Goal: Task Accomplishment & Management: Complete application form

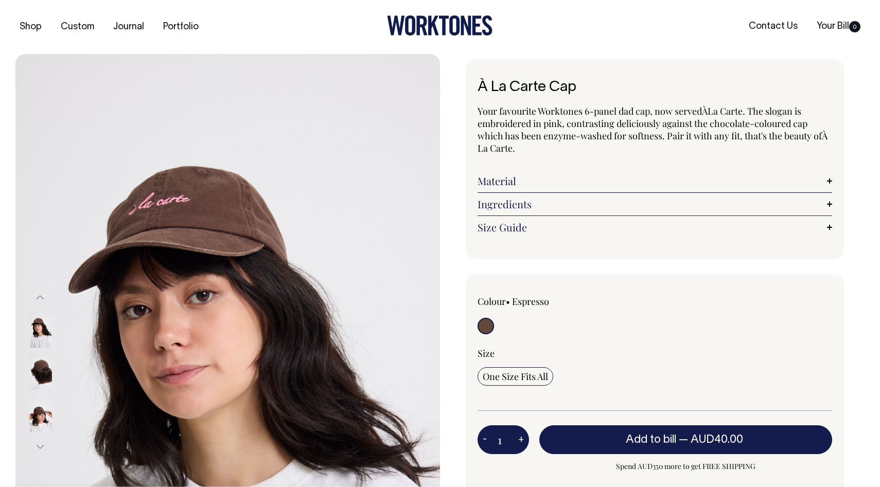
click at [487, 323] on input "radio" at bounding box center [486, 326] width 16 height 16
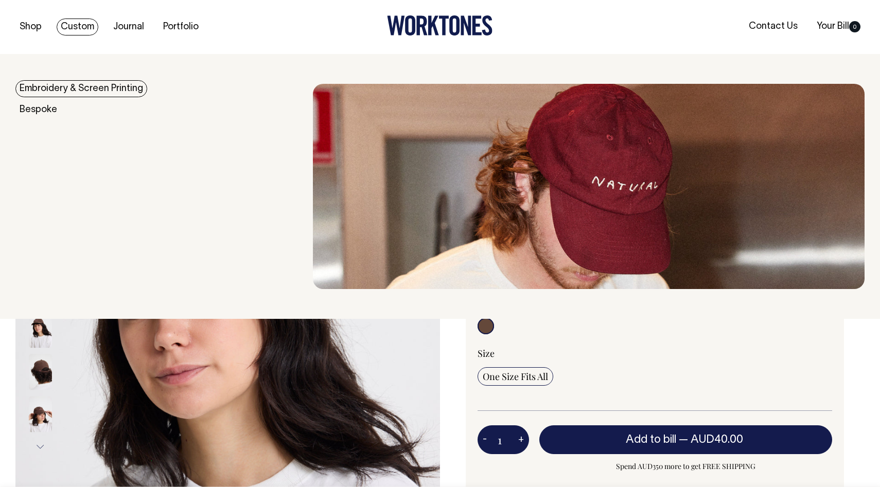
click at [75, 27] on link "Custom" at bounding box center [78, 27] width 42 height 17
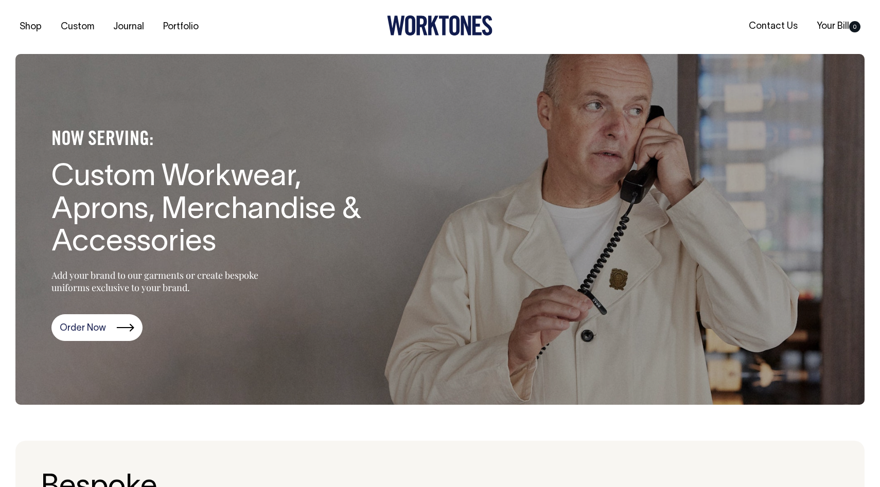
click at [76, 88] on section "NOW SERVING: Custom Workwear, Aprons, Merchandise & Accessories Add your brand …" at bounding box center [439, 229] width 849 height 351
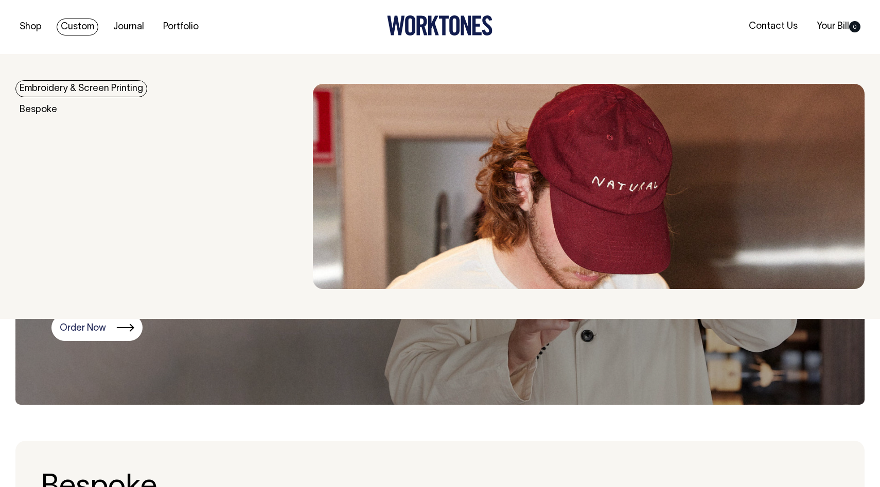
click at [85, 89] on link "Embroidery & Screen Printing" at bounding box center [81, 88] width 132 height 17
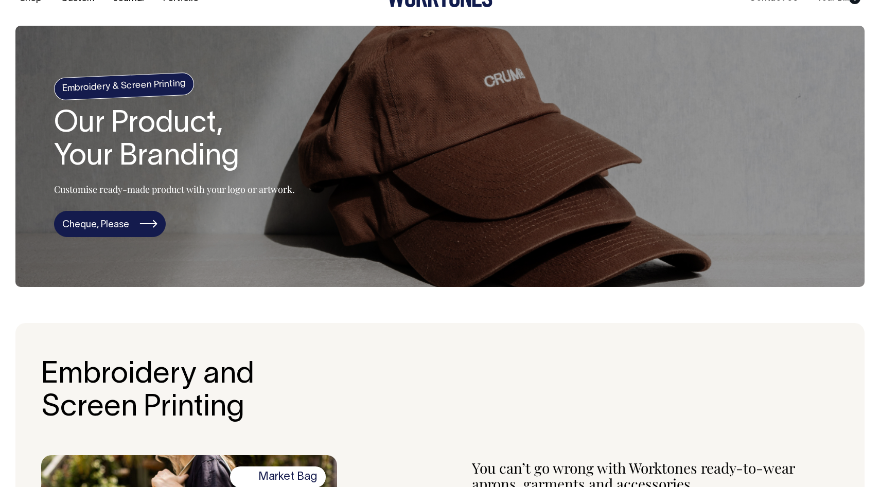
click at [128, 231] on link "Cheque, Please" at bounding box center [110, 224] width 112 height 27
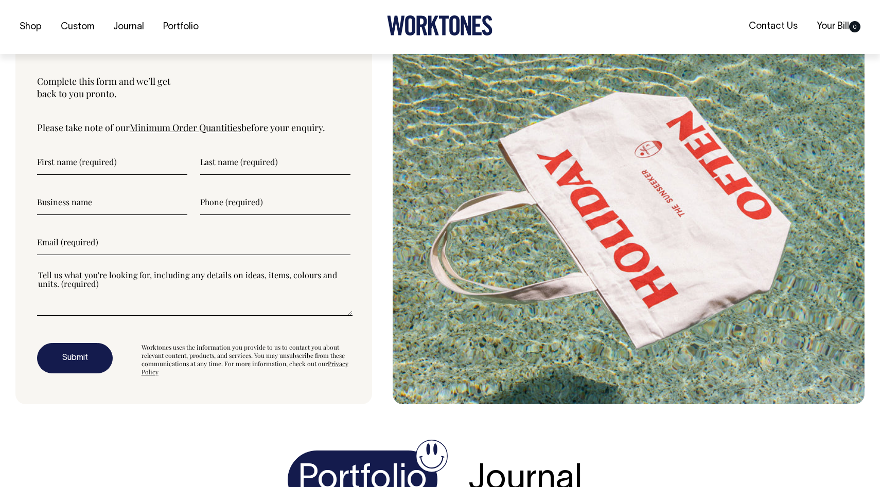
scroll to position [2742, 0]
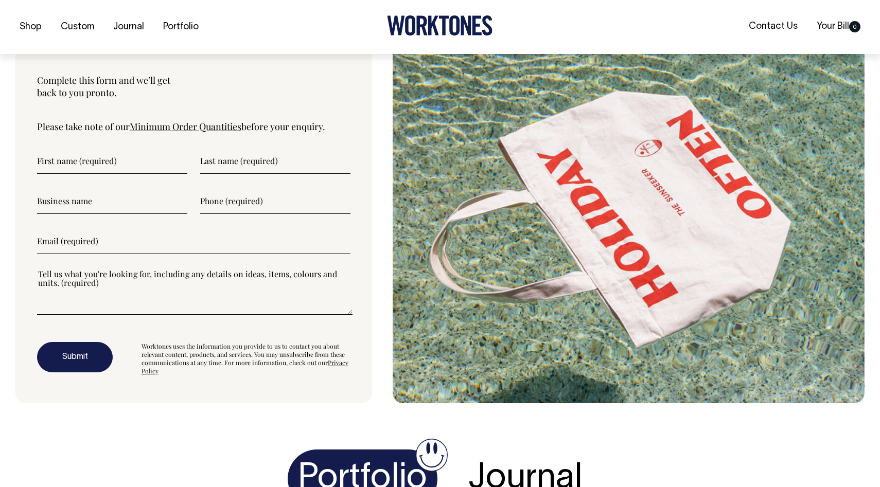
click at [132, 175] on form "Submit Worktones uses the information you provide to us to contact you about re…" at bounding box center [193, 261] width 313 height 227
click at [77, 161] on input"] "text" at bounding box center [112, 161] width 150 height 26
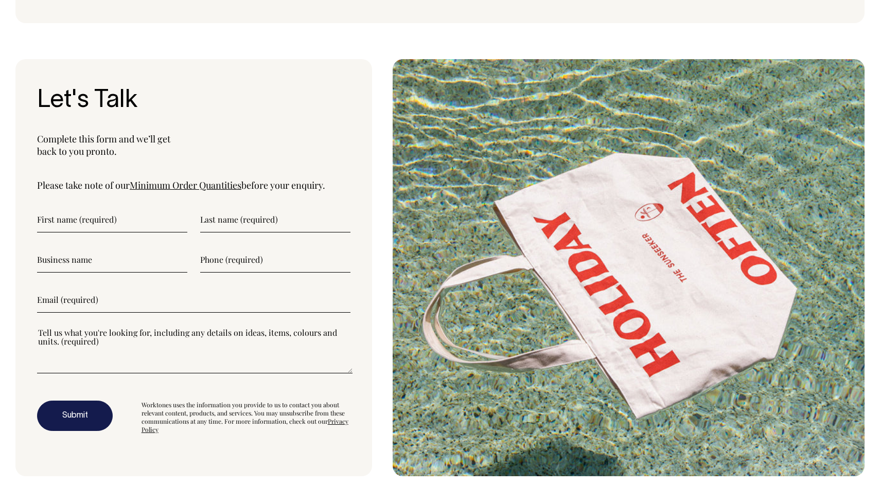
scroll to position [2684, 0]
click at [193, 185] on link "Minimum Order Quantities" at bounding box center [186, 185] width 112 height 12
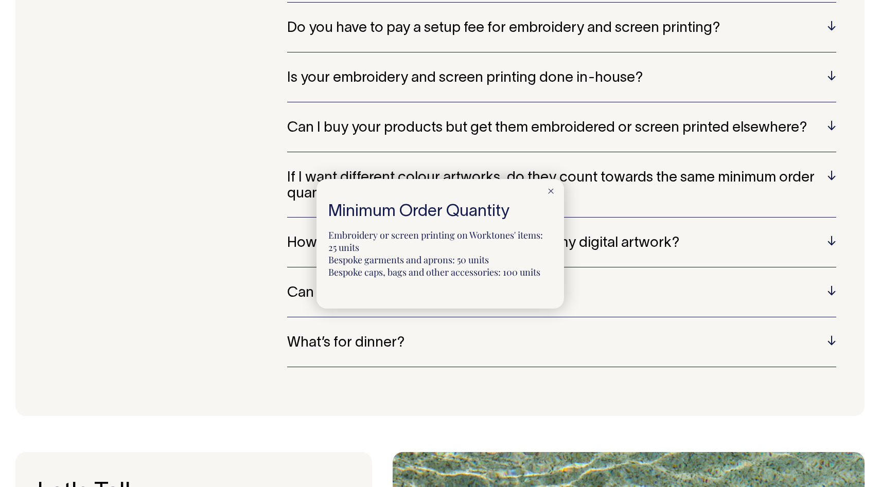
click at [115, 238] on div at bounding box center [440, 243] width 880 height 487
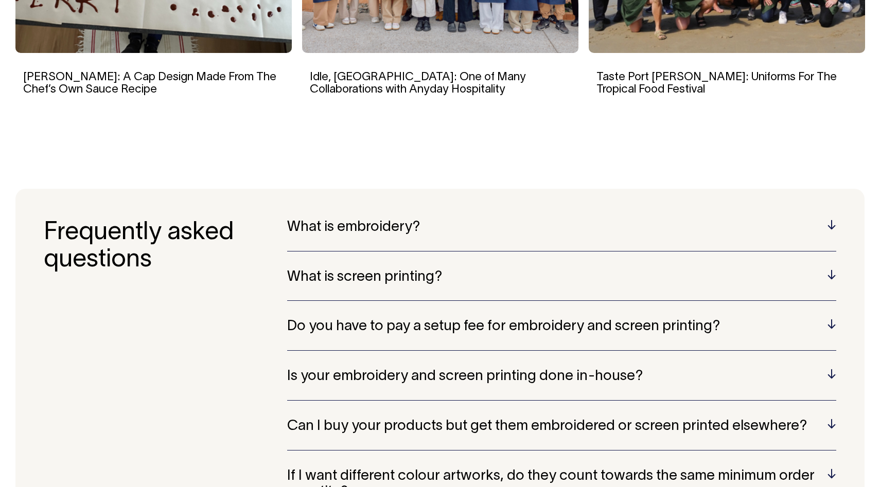
click at [412, 231] on h5 "What is embroidery?" at bounding box center [561, 228] width 549 height 16
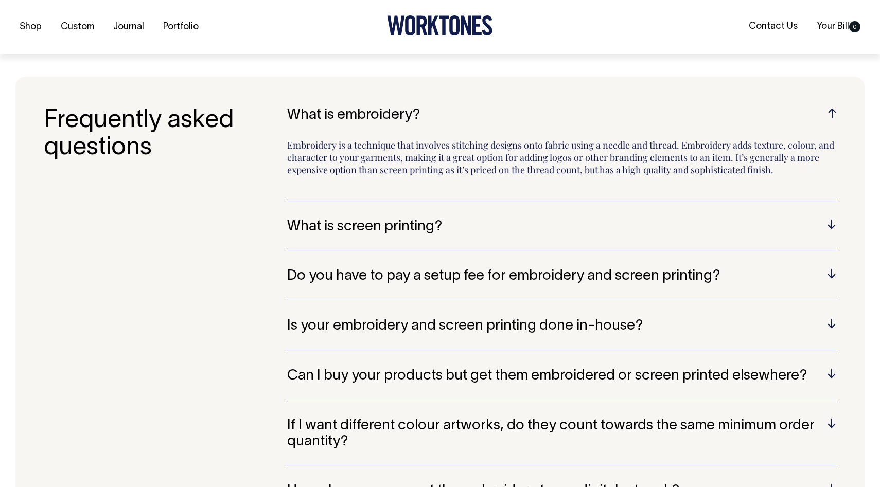
scroll to position [2105, 0]
click at [505, 223] on h5 "What is screen printing?" at bounding box center [561, 227] width 549 height 16
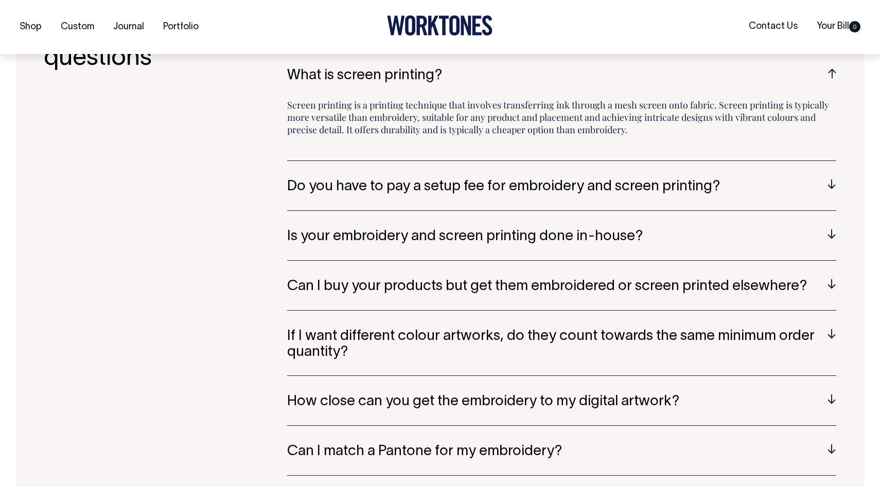
click at [417, 201] on div "Do you have to pay a setup fee for embroidery and screen printing? Yes, both se…" at bounding box center [561, 195] width 549 height 32
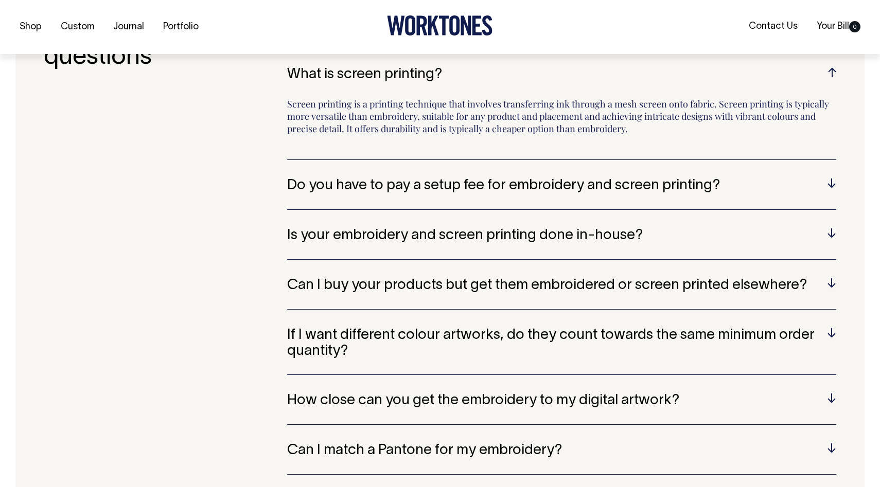
scroll to position [2195, 0]
click at [445, 185] on h5 "Do you have to pay a setup fee for embroidery and screen printing?" at bounding box center [561, 186] width 549 height 16
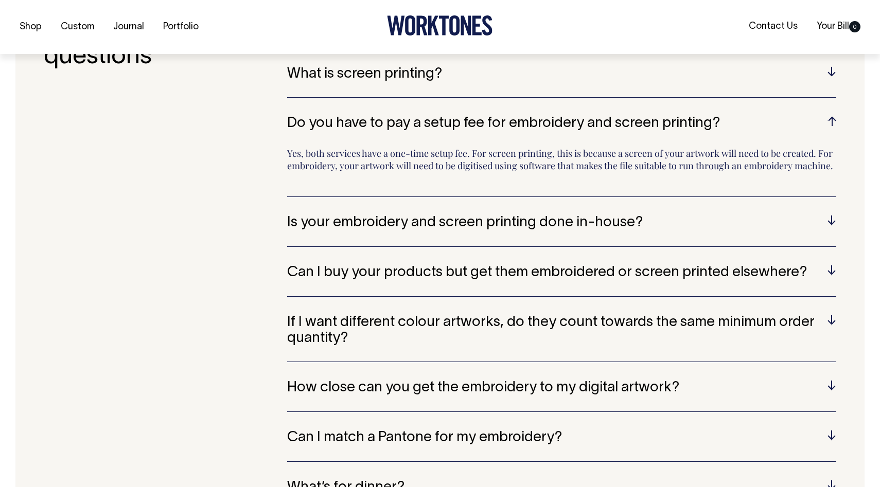
click at [466, 231] on h5 "Is your embroidery and screen printing done in-house?" at bounding box center [561, 223] width 549 height 16
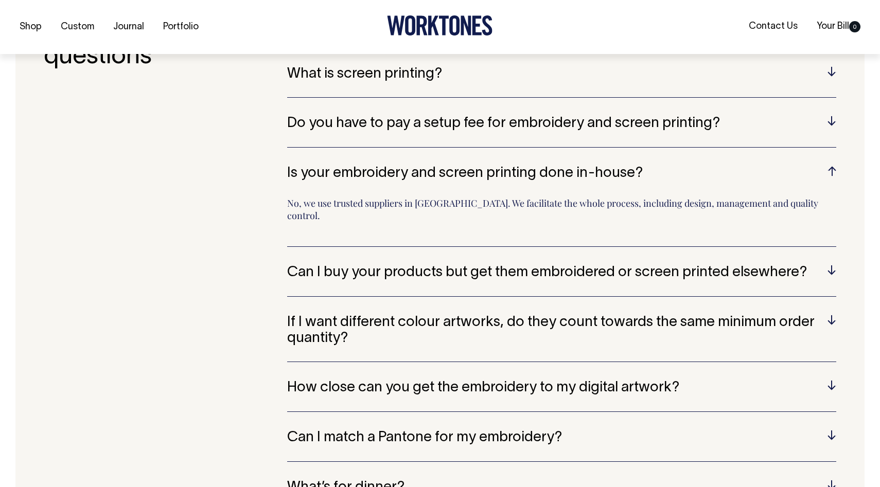
click at [418, 265] on h5 "Can I buy your products but get them embroidered or screen printed elsewhere?" at bounding box center [561, 273] width 549 height 16
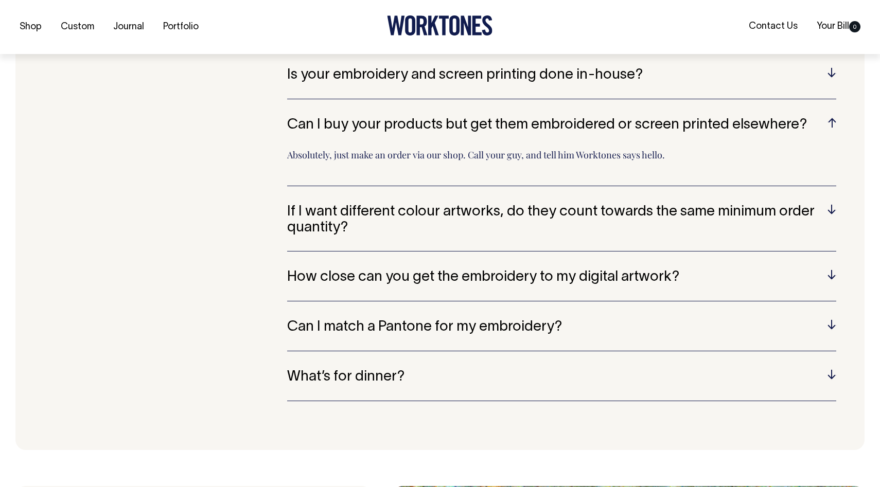
scroll to position [2294, 0]
click at [419, 233] on h5 "If I want different colour artworks, do they count towards the same minimum ord…" at bounding box center [561, 220] width 549 height 32
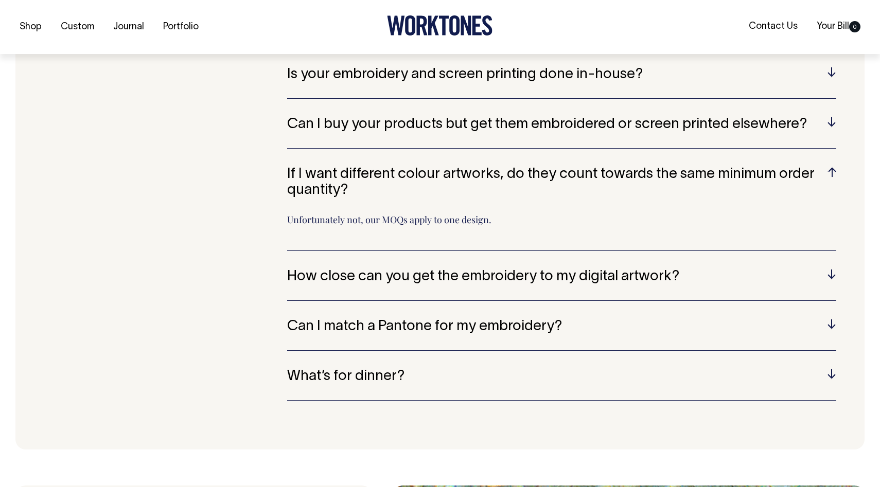
click at [414, 171] on h5 "If I want different colour artworks, do they count towards the same minimum ord…" at bounding box center [561, 183] width 549 height 32
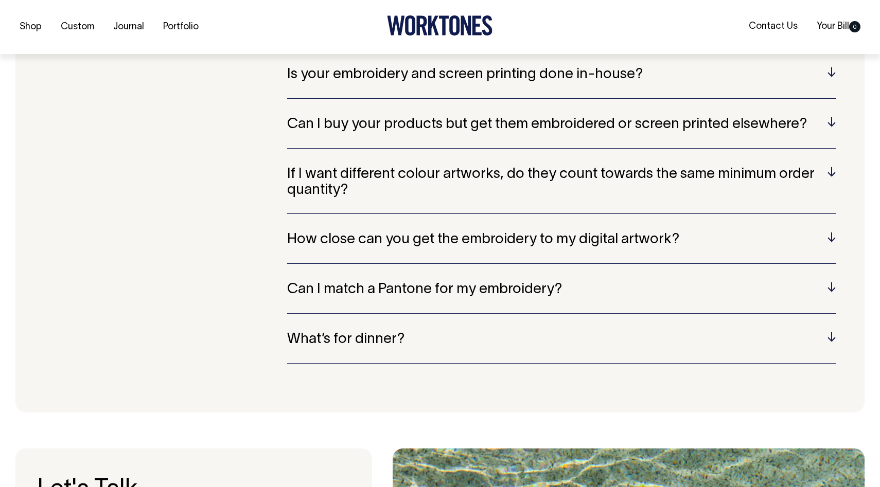
click at [429, 248] on h5 "How close can you get the embroidery to my digital artwork?" at bounding box center [561, 240] width 549 height 16
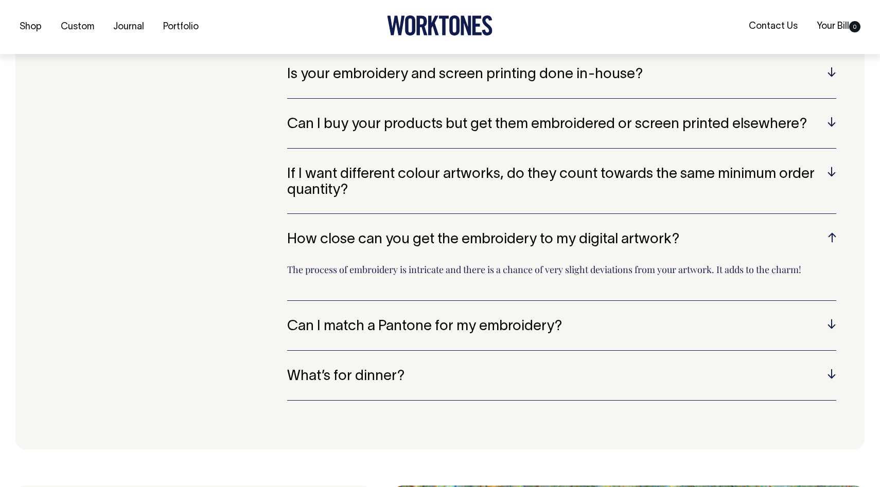
click at [488, 317] on div "What is embroidery? Embroidery is a technique that involves stitching designs o…" at bounding box center [561, 168] width 549 height 501
click at [492, 322] on h5 "Can I match a Pantone for my embroidery?" at bounding box center [561, 327] width 549 height 16
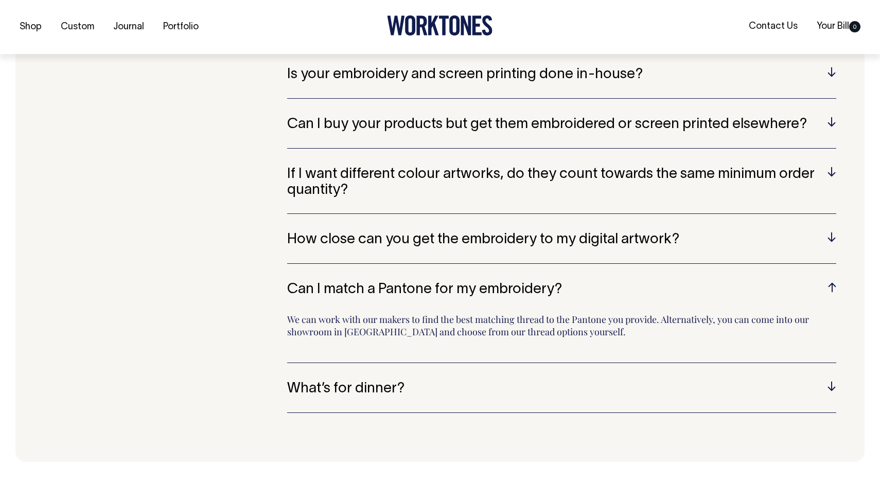
click at [350, 298] on div "Can I match a Pantone for my embroidery? We can work with our makers to find th…" at bounding box center [561, 322] width 549 height 81
click at [379, 385] on h5 "What’s for dinner?" at bounding box center [561, 389] width 549 height 16
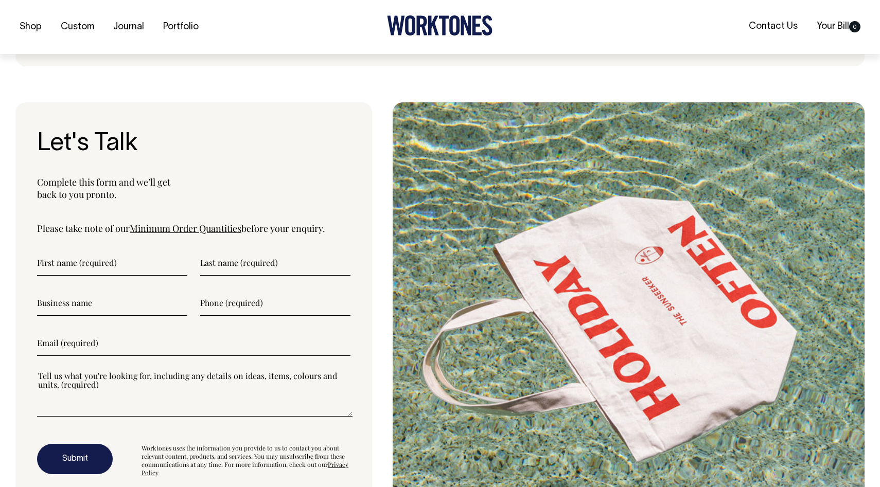
scroll to position [2678, 0]
click at [98, 267] on input"] "text" at bounding box center [112, 263] width 150 height 26
type input"] "Katie"
type input"] "Payne"
click at [117, 304] on input"] "text" at bounding box center [112, 303] width 150 height 26
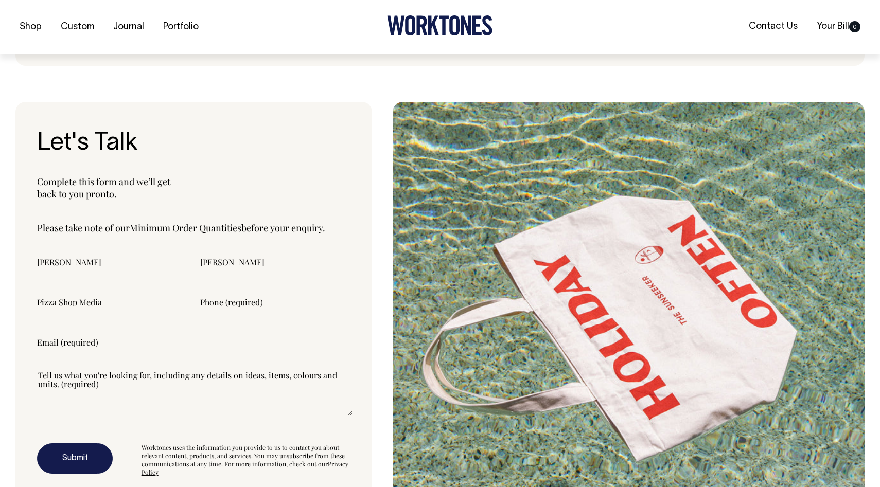
type input"] "Pizza Shop Media"
click at [242, 303] on input"] "text" at bounding box center [275, 303] width 150 height 26
type input"] "0498230921"
click at [77, 345] on input"] "email" at bounding box center [193, 343] width 313 height 26
type input"] "katie@pizzashopmedia.com"
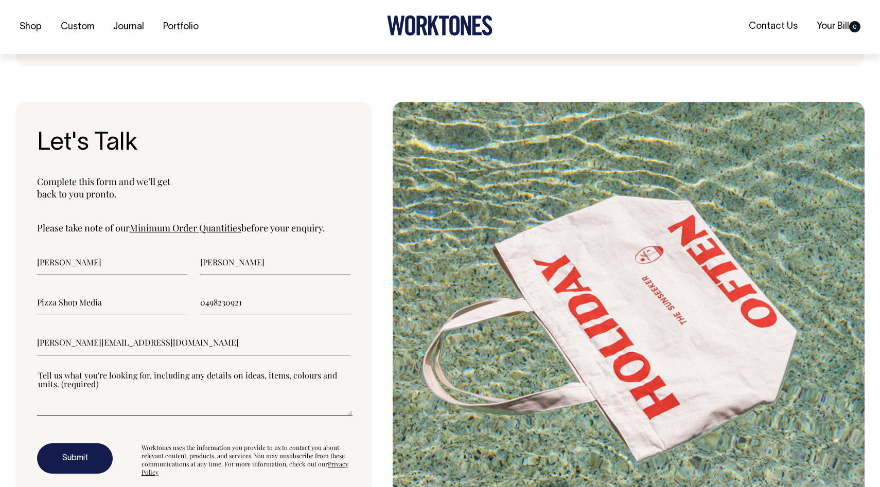
click at [87, 403] on textarea"] at bounding box center [194, 393] width 315 height 46
click at [87, 408] on textarea"] at bounding box center [194, 393] width 315 height 46
click at [145, 406] on textarea"] at bounding box center [194, 393] width 315 height 46
type textarea"] "G"
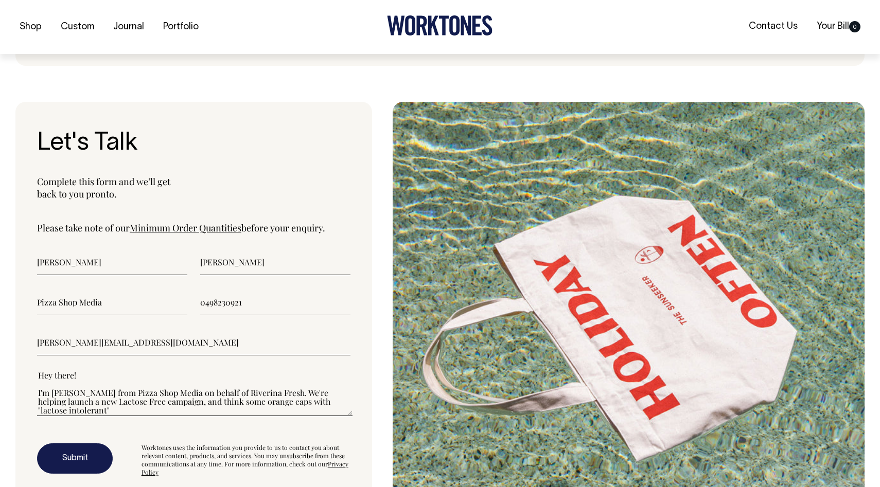
click at [268, 402] on textarea"] "Hey there! I'm Katie from Pizza Shop Media on behalf of Riverina Fresh. We're h…" at bounding box center [194, 393] width 315 height 46
click at [270, 403] on textarea"] "Hey there! I'm Katie from Pizza Shop Media on behalf of Riverina Fresh. We're h…" at bounding box center [194, 393] width 315 height 46
click at [298, 404] on textarea"] "Hey there! I'm Katie from Pizza Shop Media on behalf of Riverina Fresh. We're h…" at bounding box center [194, 393] width 315 height 46
click at [86, 413] on textarea"] "Hey there! I'm Katie from Pizza Shop Media on behalf of Riverina Fresh. We're h…" at bounding box center [194, 393] width 315 height 46
click at [301, 405] on textarea"] "Hey there! I'm Katie from Pizza Shop Media on behalf of Riverina Fresh. We're h…" at bounding box center [194, 393] width 315 height 46
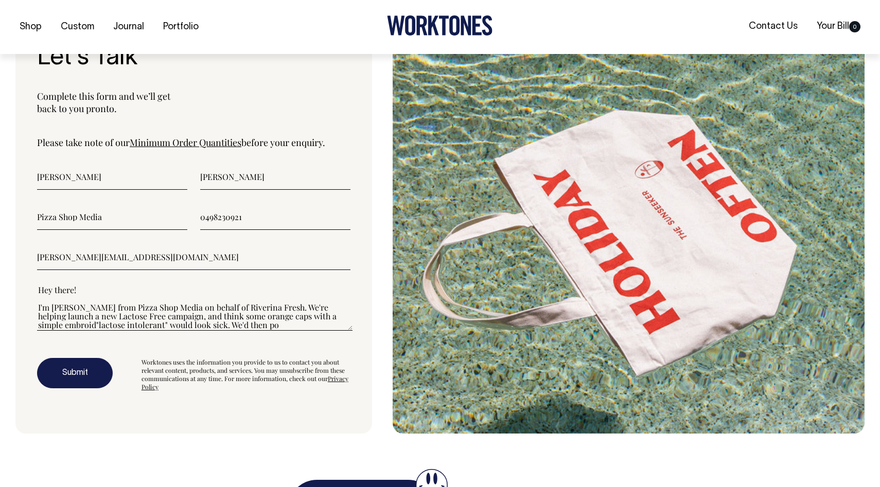
scroll to position [2764, 0]
click at [236, 325] on textarea"] "Hey there! I'm Katie from Pizza Shop Media on behalf of Riverina Fresh. We're h…" at bounding box center [194, 307] width 315 height 46
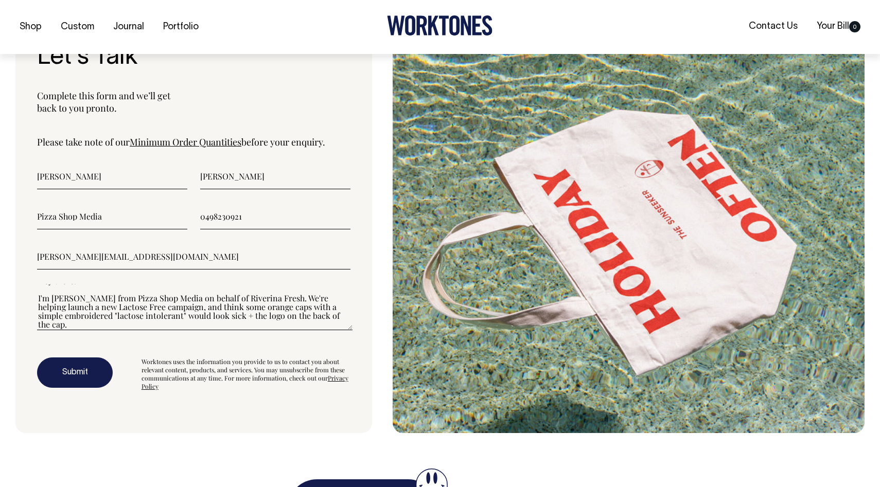
scroll to position [17, 0]
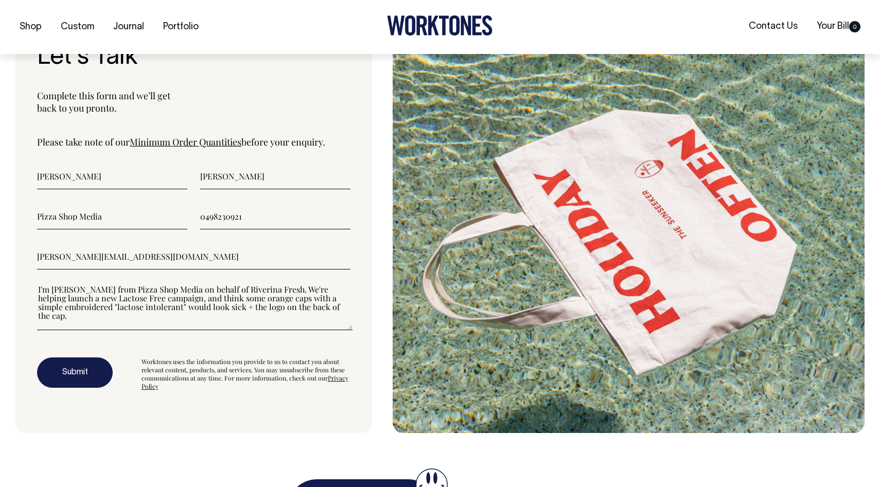
click at [212, 144] on link "Minimum Order Quantities" at bounding box center [186, 142] width 112 height 12
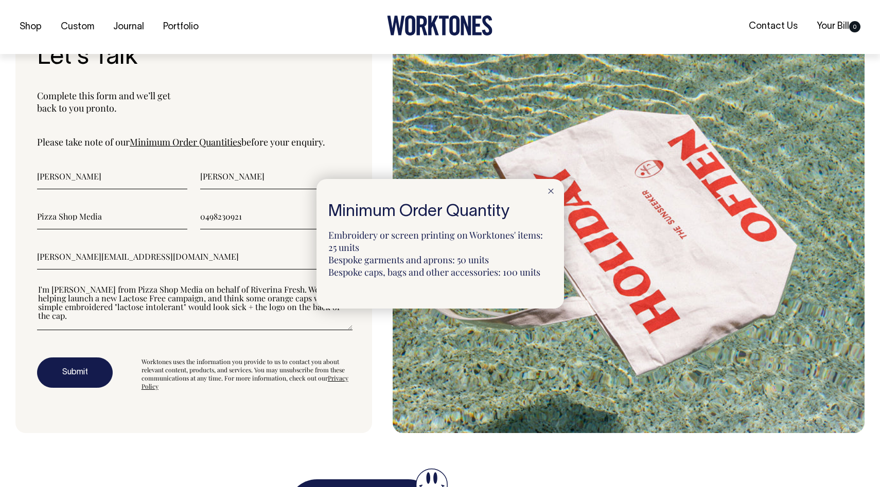
click at [0, 353] on div at bounding box center [440, 243] width 880 height 487
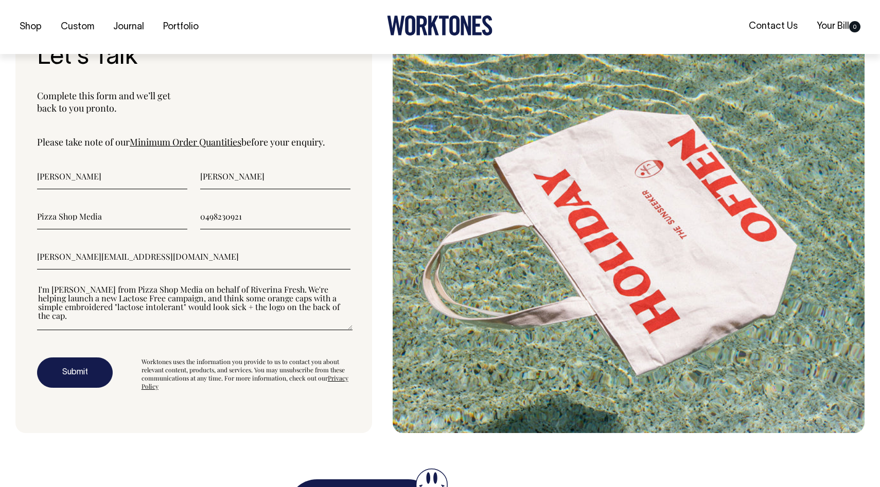
click at [299, 308] on textarea"] "Hey there! I'm Katie from Pizza Shop Media on behalf of Riverina Fresh. We're h…" at bounding box center [194, 307] width 315 height 46
drag, startPoint x: 288, startPoint y: 309, endPoint x: 168, endPoint y: 309, distance: 119.9
click at [168, 309] on textarea"] "Hey there! I'm Katie from Pizza Shop Media on behalf of Riverina Fresh. We're h…" at bounding box center [194, 307] width 315 height 46
click at [109, 310] on textarea"] "Hey there! I'm Katie from Pizza Shop Media on behalf of Riverina Fresh. We're h…" at bounding box center [194, 307] width 315 height 46
paste textarea"] "+ the logo on the back of the cap."
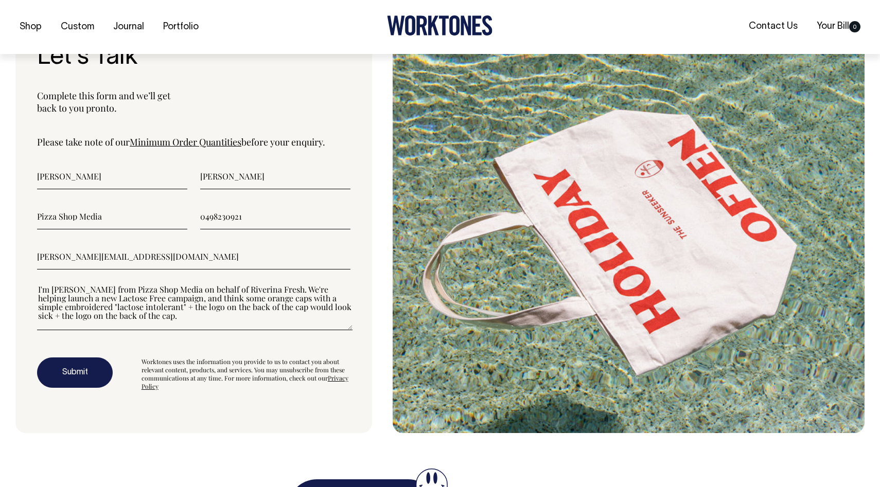
drag, startPoint x: 290, startPoint y: 320, endPoint x: 290, endPoint y: 308, distance: 11.8
click at [290, 308] on textarea"] "Hey there! I'm Katie from Pizza Shop Media on behalf of Riverina Fresh. We're h…" at bounding box center [194, 307] width 315 height 46
click at [162, 324] on textarea"] "Hey there! I'm Katie from Pizza Shop Media on behalf of Riverina Fresh. We're h…" at bounding box center [194, 307] width 315 height 46
click at [203, 141] on link "Minimum Order Quantities" at bounding box center [186, 142] width 112 height 12
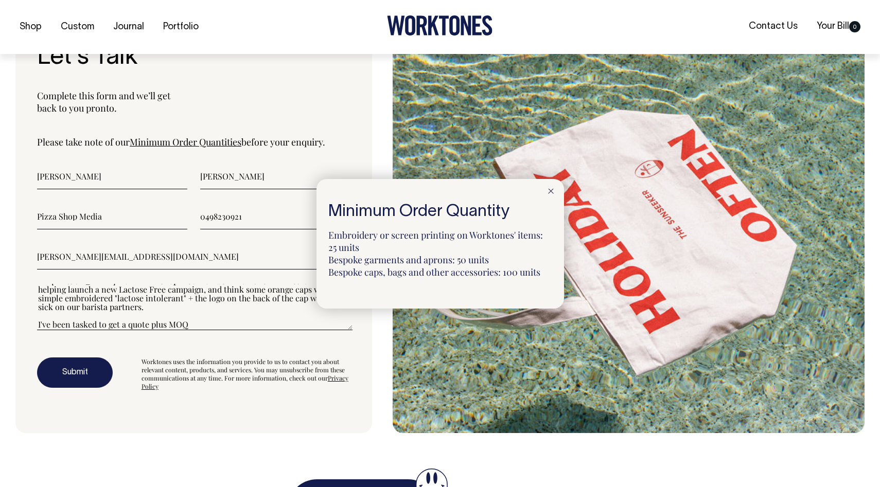
click at [203, 326] on div at bounding box center [440, 243] width 880 height 487
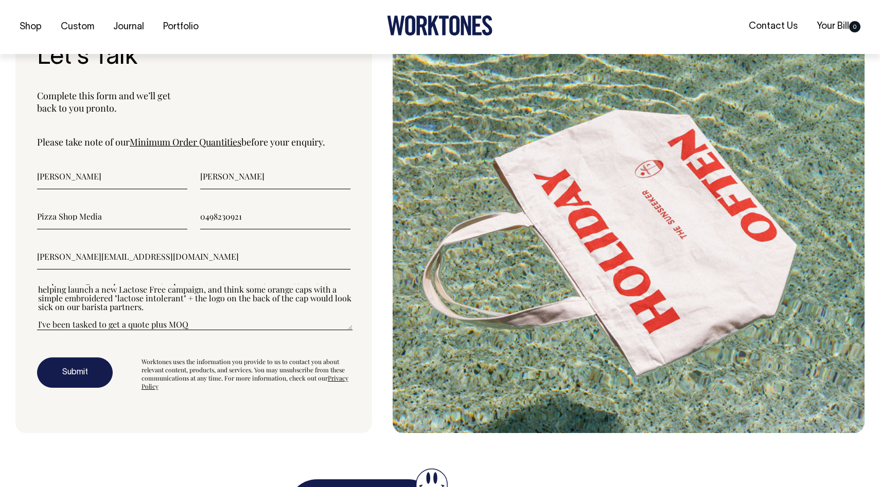
click at [204, 324] on textarea"] "Hey there! I'm Katie from Pizza Shop Media on behalf of Riverina Fresh. We're h…" at bounding box center [194, 307] width 315 height 46
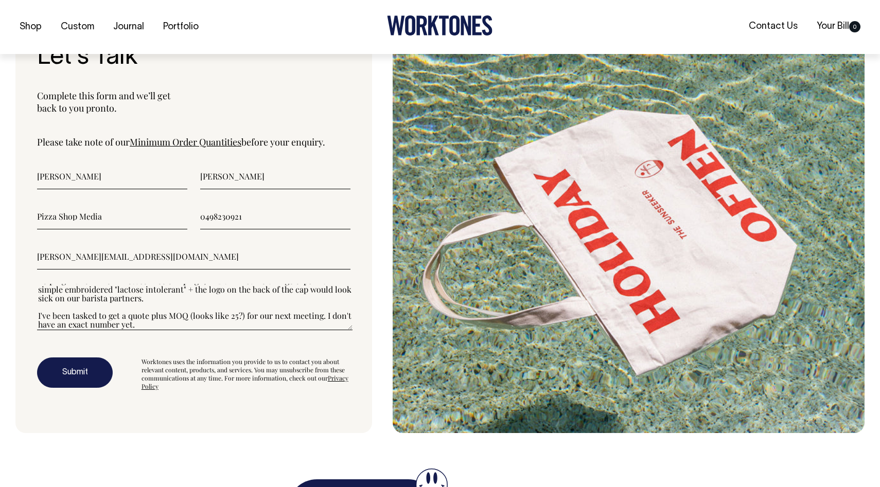
click at [239, 318] on textarea"] "Hey there! I'm Katie from Pizza Shop Media on behalf of Riverina Fresh. We're h…" at bounding box center [194, 307] width 315 height 46
click at [166, 325] on textarea"] "Hey there! I'm Katie from Pizza Shop Media on behalf of Riverina Fresh. We're h…" at bounding box center [194, 307] width 315 height 46
click at [119, 297] on textarea"] "Hey there! I'm Katie from Pizza Shop Media on behalf of Riverina Fresh. We're h…" at bounding box center [194, 307] width 315 height 46
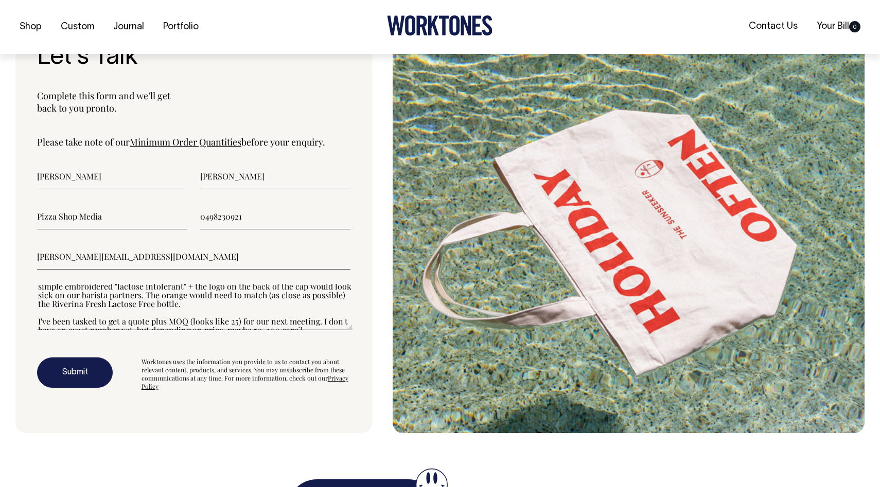
scroll to position [44, 0]
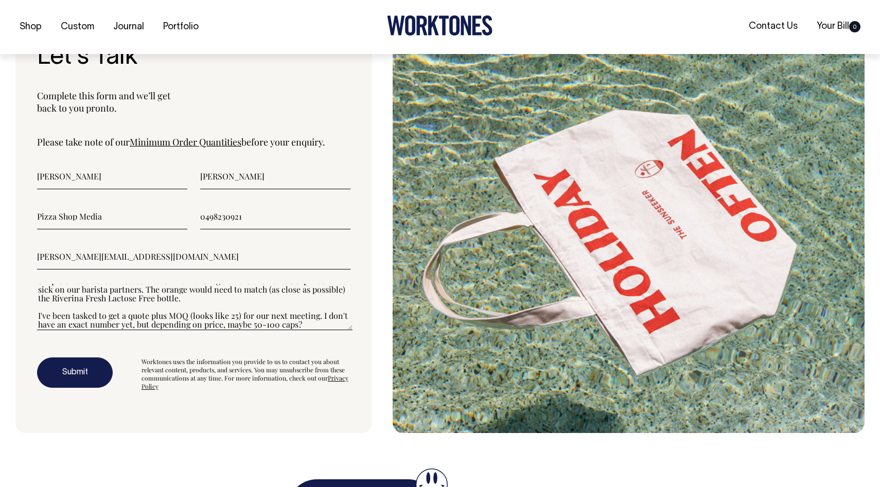
click at [316, 323] on textarea"] "Hey there! I'm Katie from Pizza Shop Media on behalf of Riverina Fresh. We're h…" at bounding box center [194, 307] width 315 height 46
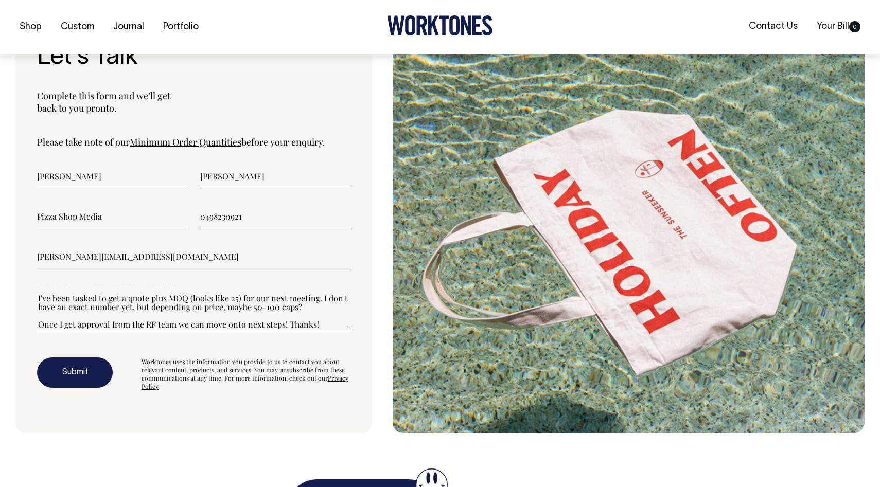
type textarea"] "Hey there! I'm Katie from Pizza Shop Media on behalf of Riverina Fresh. We're h…"
click at [73, 374] on button "Submit" at bounding box center [75, 373] width 76 height 31
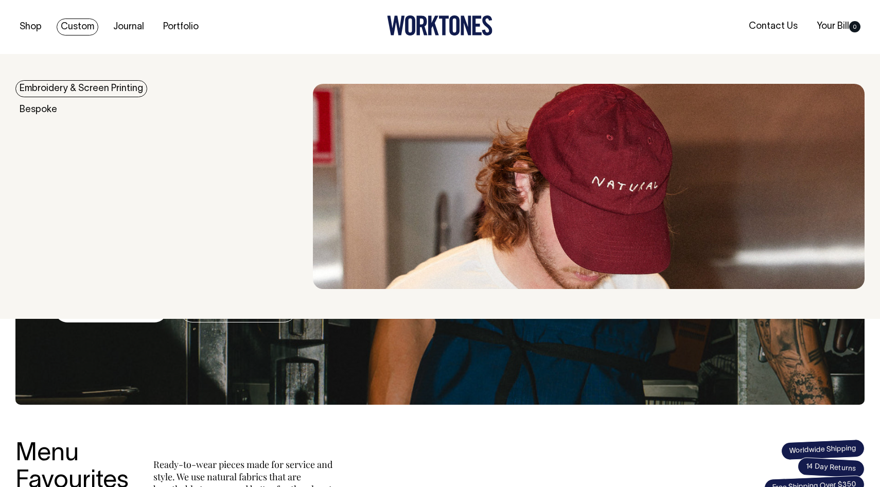
click at [67, 84] on link "Embroidery & Screen Printing" at bounding box center [81, 88] width 132 height 17
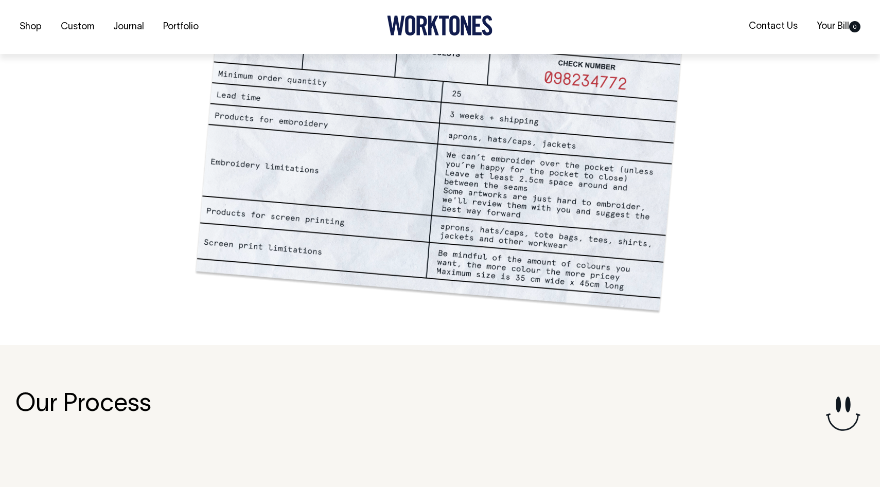
scroll to position [811, 0]
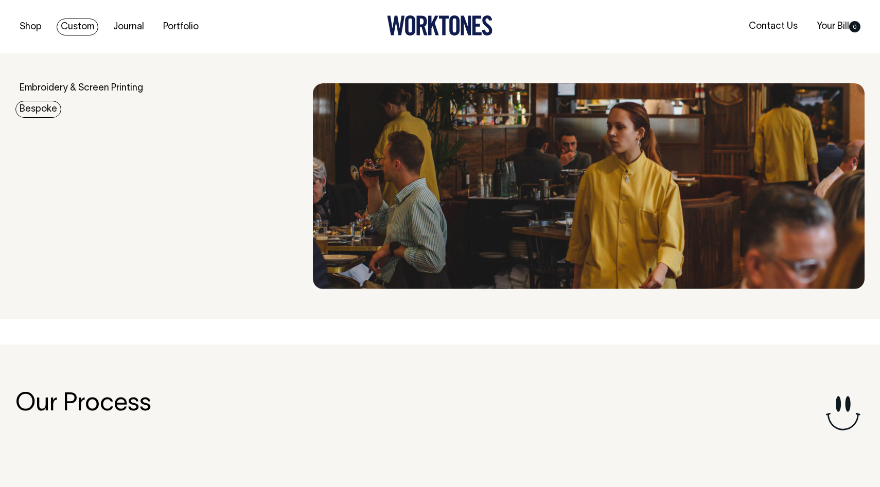
click at [34, 105] on link "Bespoke" at bounding box center [38, 109] width 46 height 17
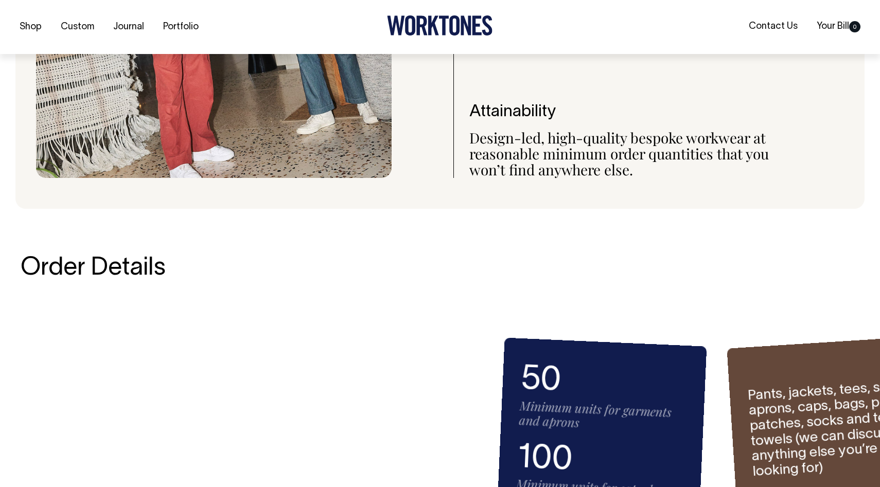
scroll to position [1186, 0]
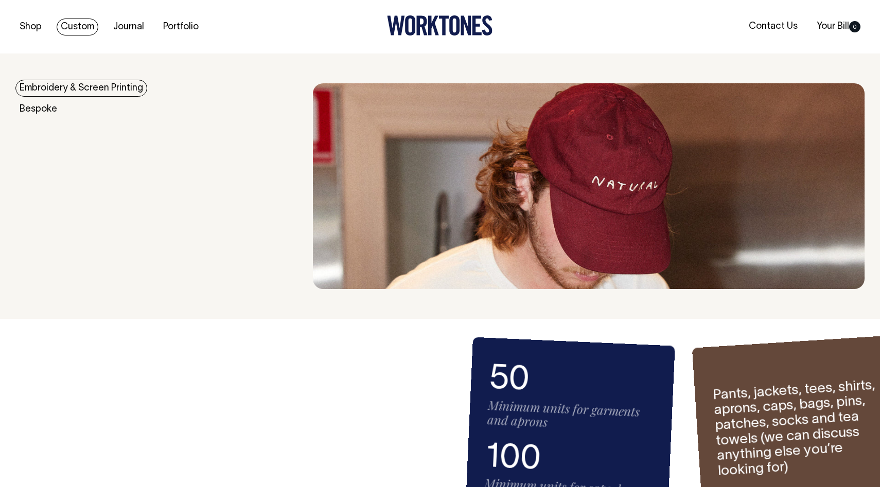
click at [70, 88] on link "Embroidery & Screen Printing" at bounding box center [81, 88] width 132 height 17
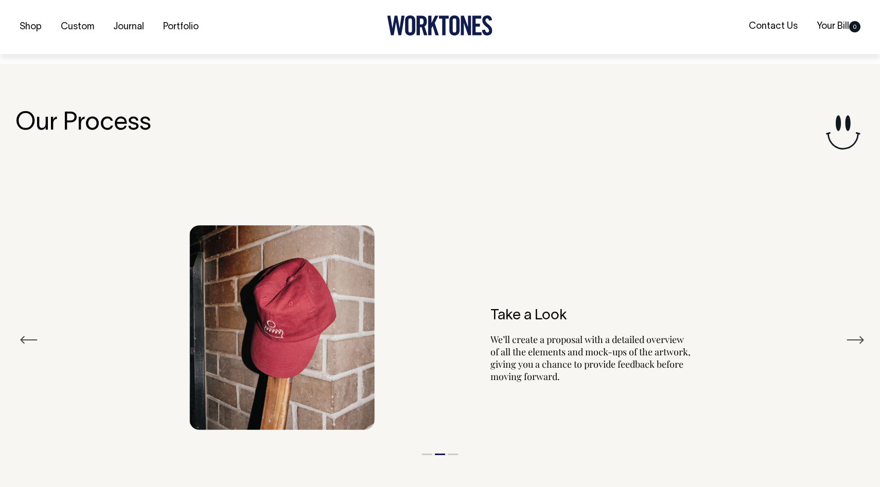
scroll to position [1121, 0]
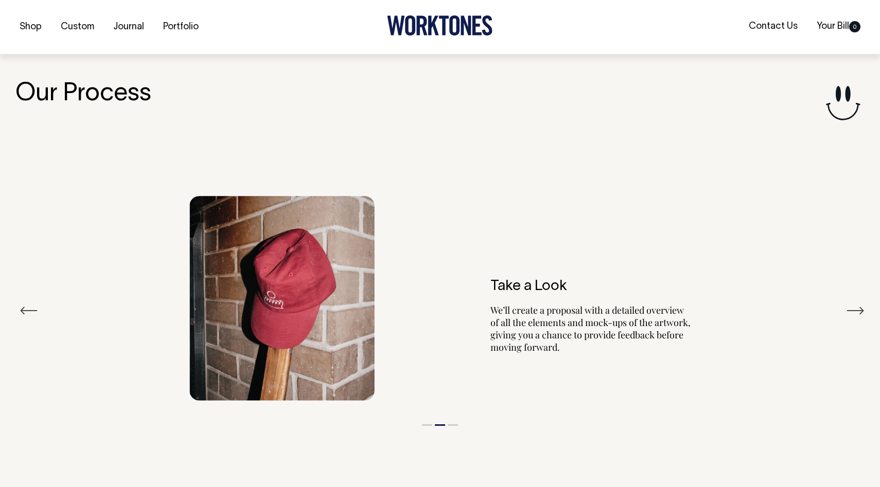
click at [853, 314] on button "Next" at bounding box center [855, 310] width 19 height 15
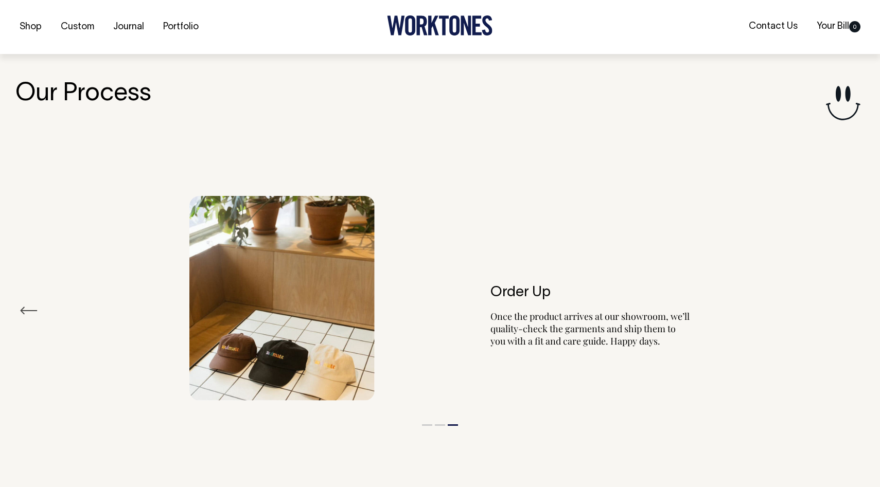
click at [853, 314] on div "Order Up Once the product arrives at our showroom, we’ll quality-check the garm…" at bounding box center [439, 299] width 849 height 236
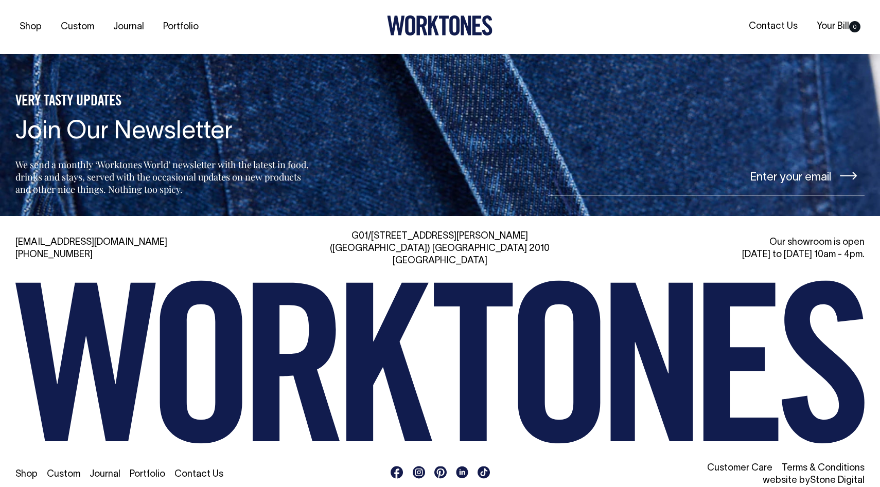
scroll to position [3596, 0]
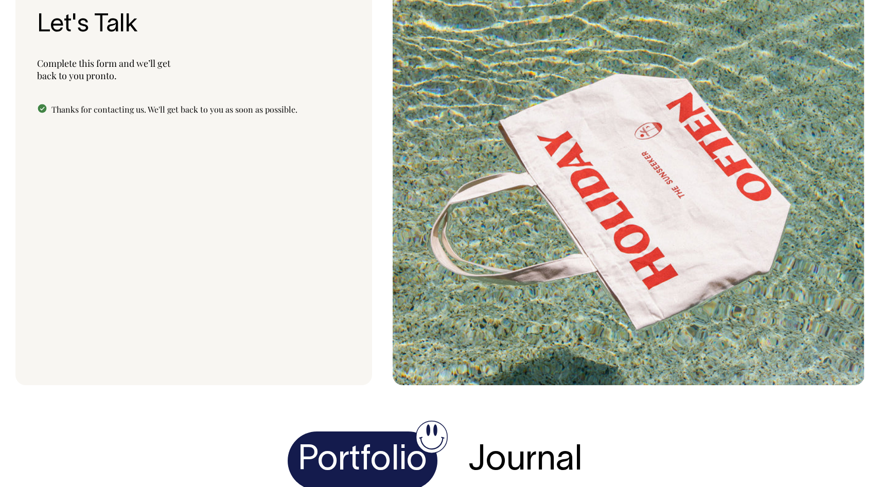
scroll to position [2759, 0]
